Goal: Check status

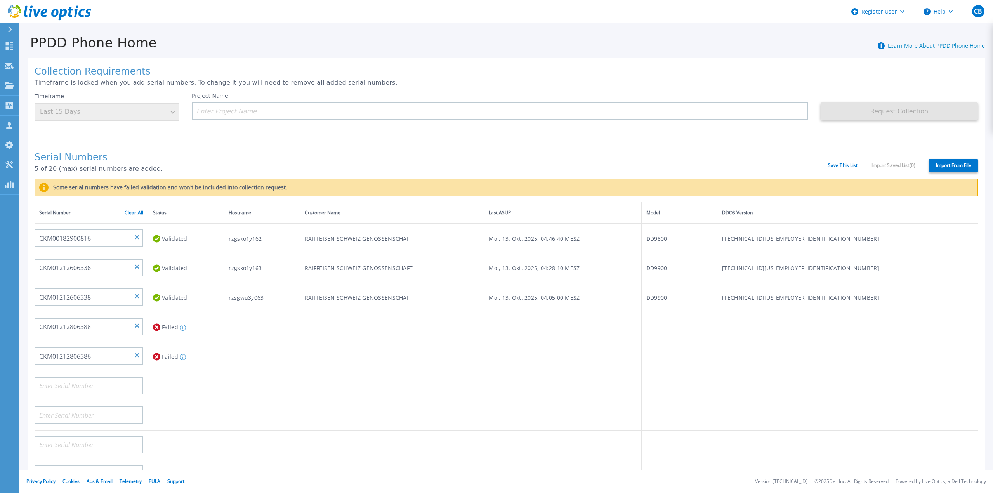
click at [201, 35] on div "PPDD Phone Home Learn More About PPDD Phone Home" at bounding box center [501, 38] width 965 height 24
click at [134, 319] on input "CKM01212806388" at bounding box center [89, 326] width 109 height 17
click at [137, 321] on input "CKM01212806388" at bounding box center [89, 326] width 109 height 17
click at [140, 350] on input "CKM01212806386" at bounding box center [89, 355] width 109 height 17
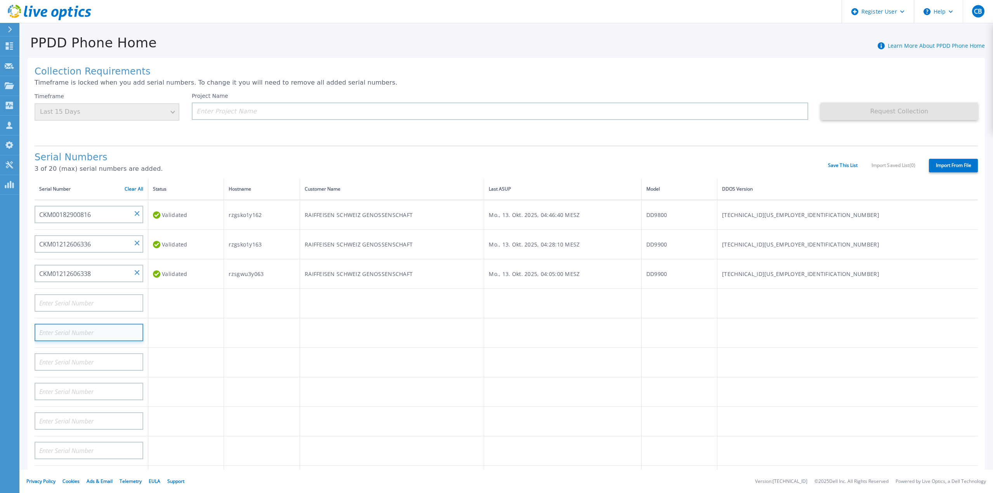
click at [85, 324] on input at bounding box center [89, 332] width 109 height 17
click at [75, 300] on input at bounding box center [89, 302] width 109 height 17
paste input "CKM00183002655"
type input "CKM00183002655"
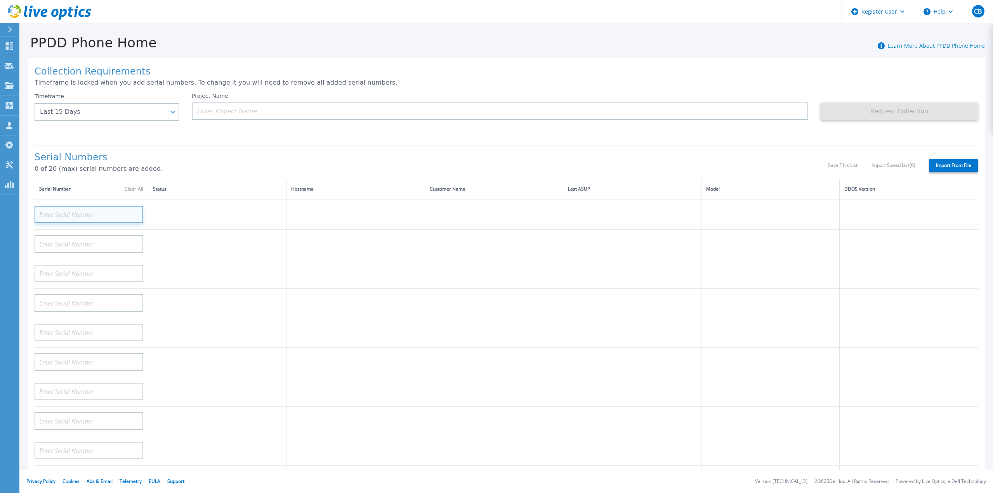
click at [68, 210] on input at bounding box center [89, 214] width 109 height 17
paste input "CKM00183002655"
type input "CKM00183002655"
